Goal: Check status: Check status

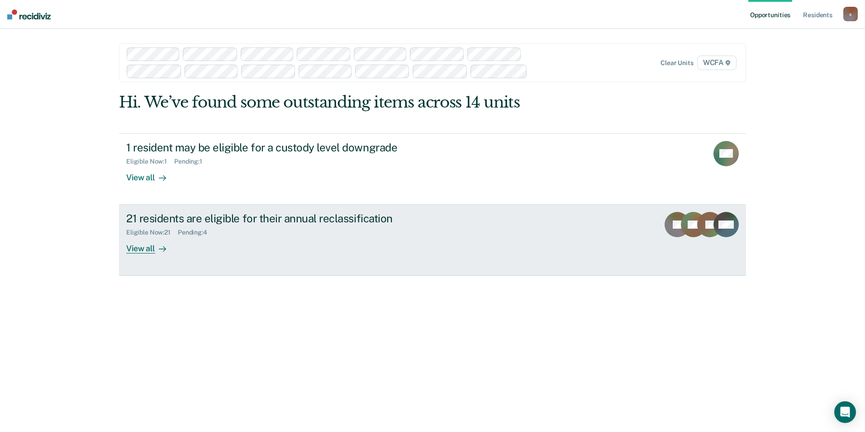
click at [150, 249] on div "View all" at bounding box center [151, 245] width 51 height 18
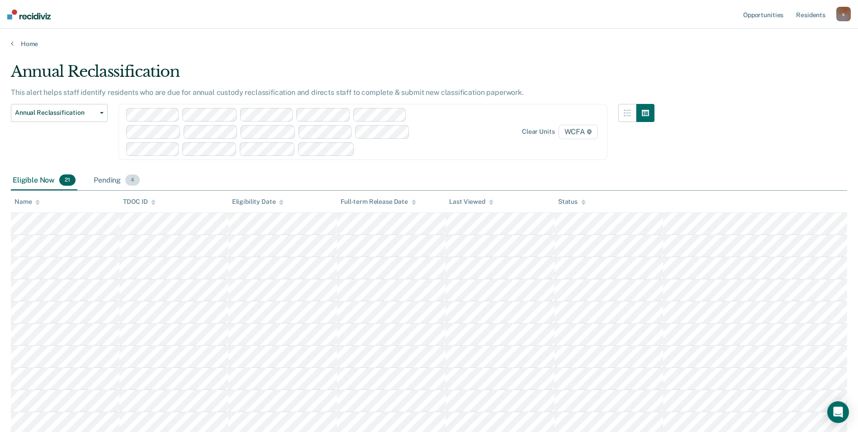
click at [104, 183] on div "Pending 4" at bounding box center [117, 181] width 50 height 20
